Goal: Task Accomplishment & Management: Complete application form

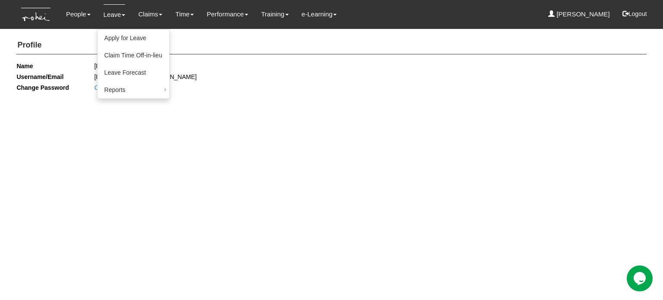
click at [105, 15] on link "Leave" at bounding box center [115, 14] width 22 height 20
click at [117, 41] on link "Apply for Leave" at bounding box center [134, 37] width 72 height 17
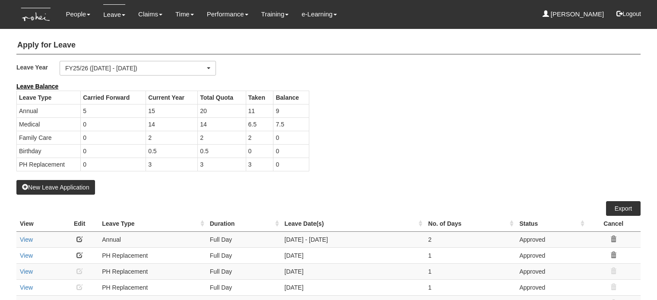
select select "50"
click at [64, 184] on button "New Leave Application" at bounding box center [55, 187] width 79 height 15
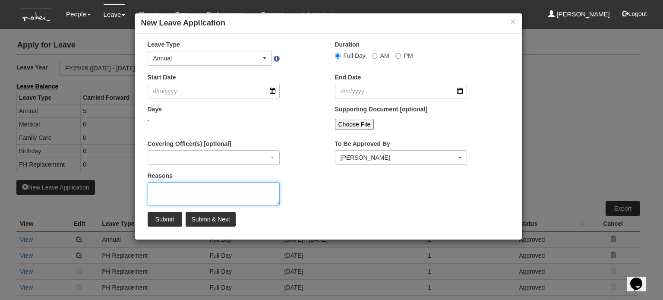
click at [177, 189] on textarea "Reasons" at bounding box center [214, 193] width 133 height 23
type textarea "stomach unwell"
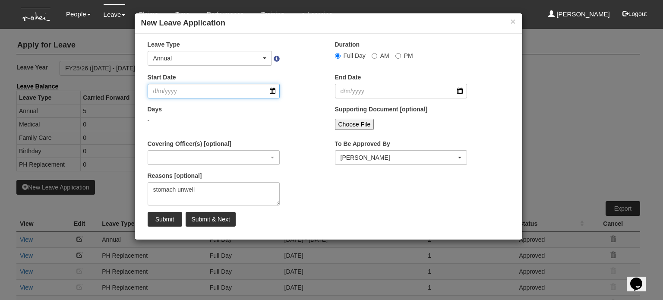
click at [273, 88] on input "Start Date" at bounding box center [214, 91] width 133 height 15
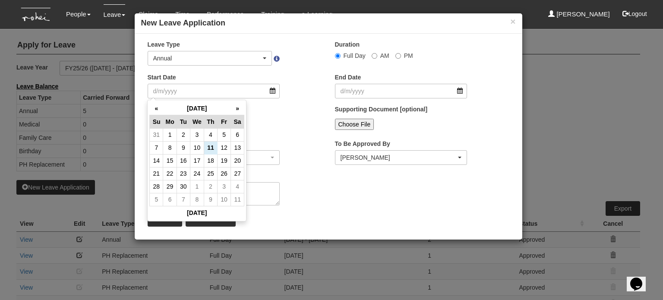
click at [184, 145] on td "9" at bounding box center [183, 147] width 13 height 13
type input "9/9/2025"
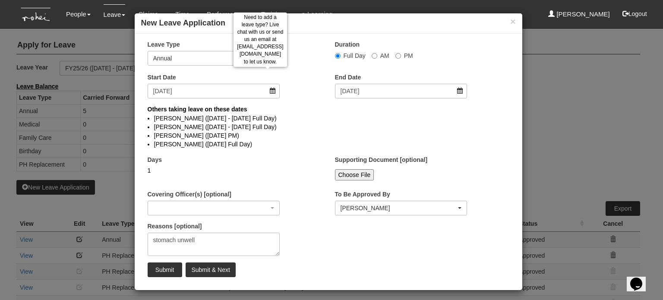
select select
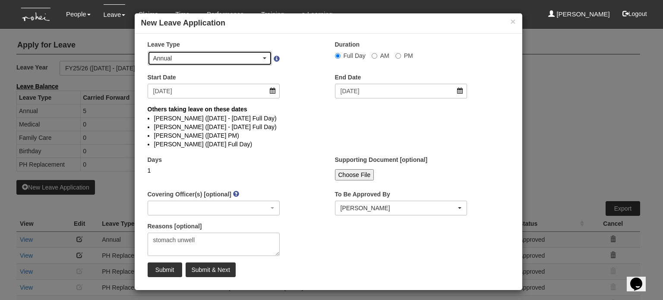
click at [209, 60] on div "Annual" at bounding box center [207, 58] width 108 height 9
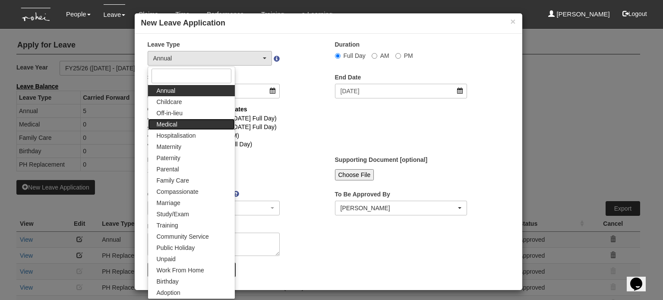
click at [171, 122] on span "Medical" at bounding box center [167, 124] width 21 height 9
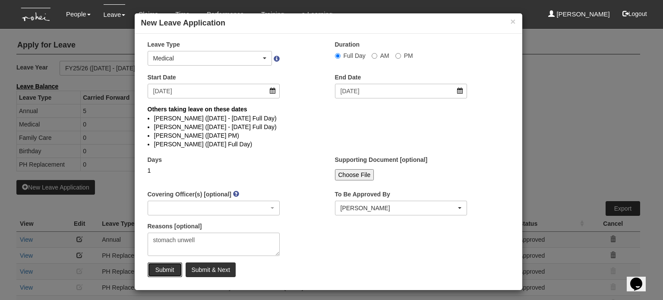
click at [150, 270] on input "Submit" at bounding box center [165, 270] width 35 height 15
select select "1"
select select
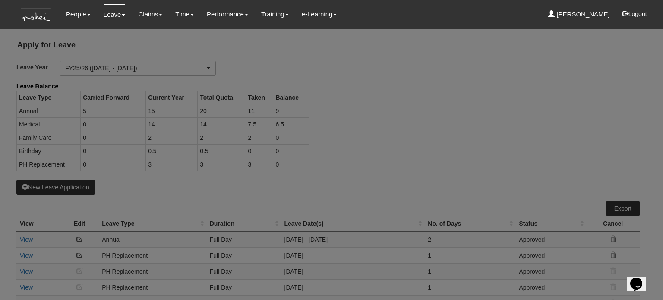
select select "50"
